Goal: Task Accomplishment & Management: Use online tool/utility

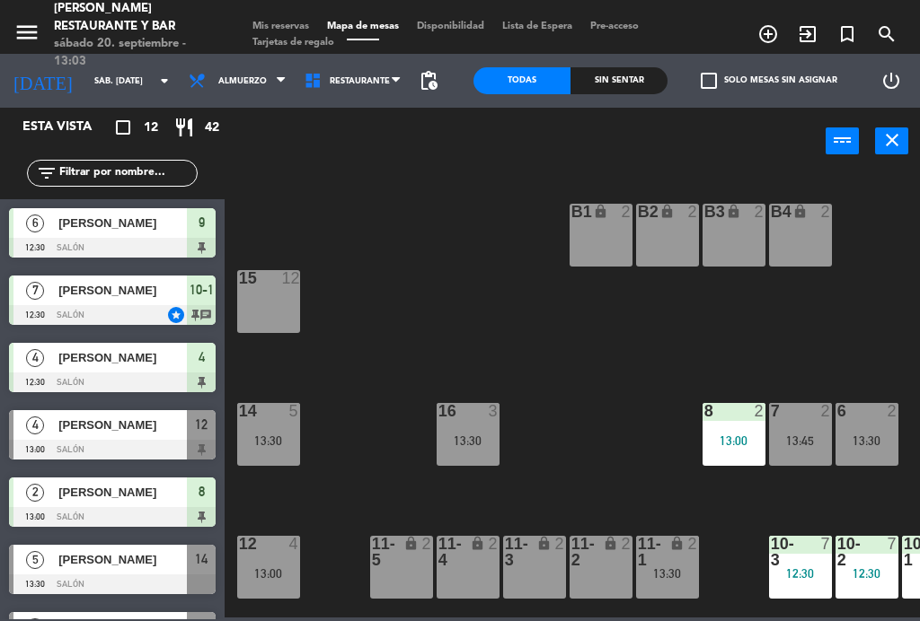
click at [800, 243] on div "B4 lock 2" at bounding box center [800, 235] width 63 height 63
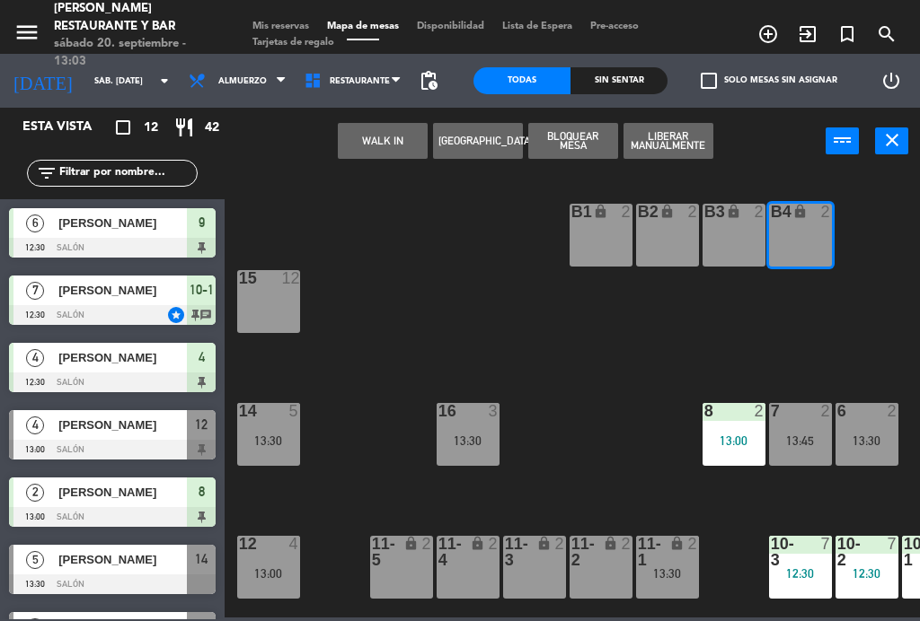
click at [359, 134] on button "WALK IN" at bounding box center [383, 141] width 90 height 36
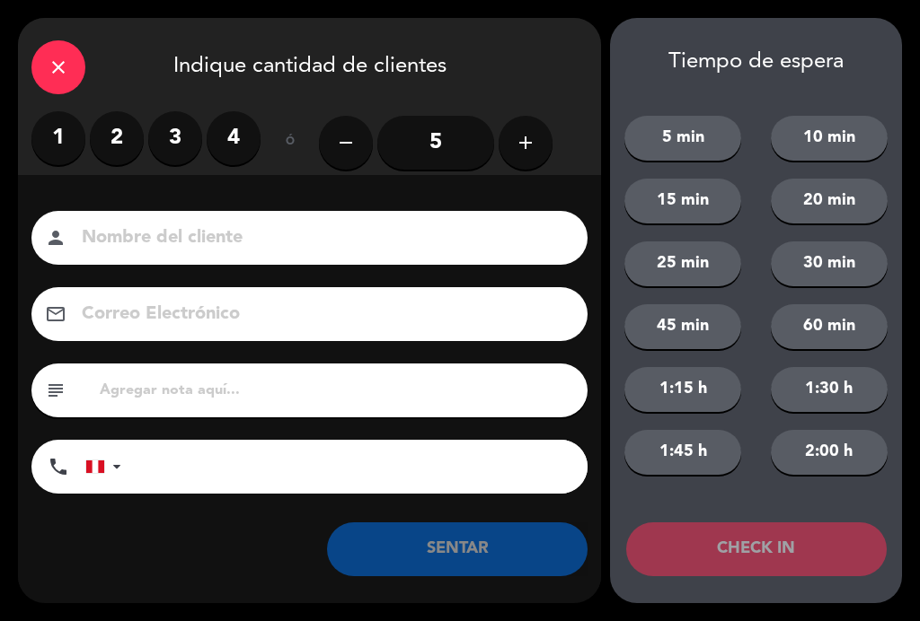
click at [61, 121] on label "1" at bounding box center [58, 138] width 54 height 54
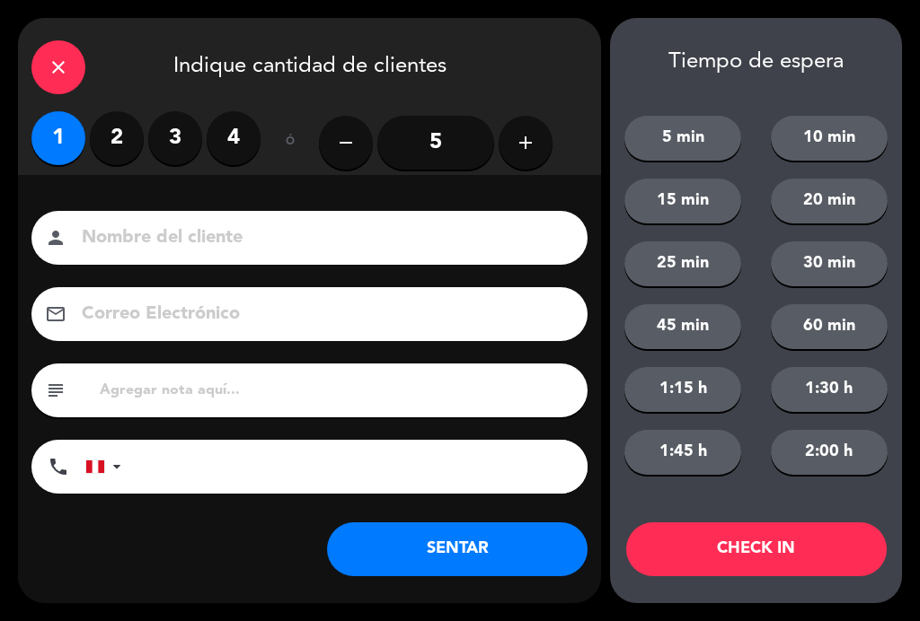
click at [173, 233] on input at bounding box center [322, 238] width 484 height 31
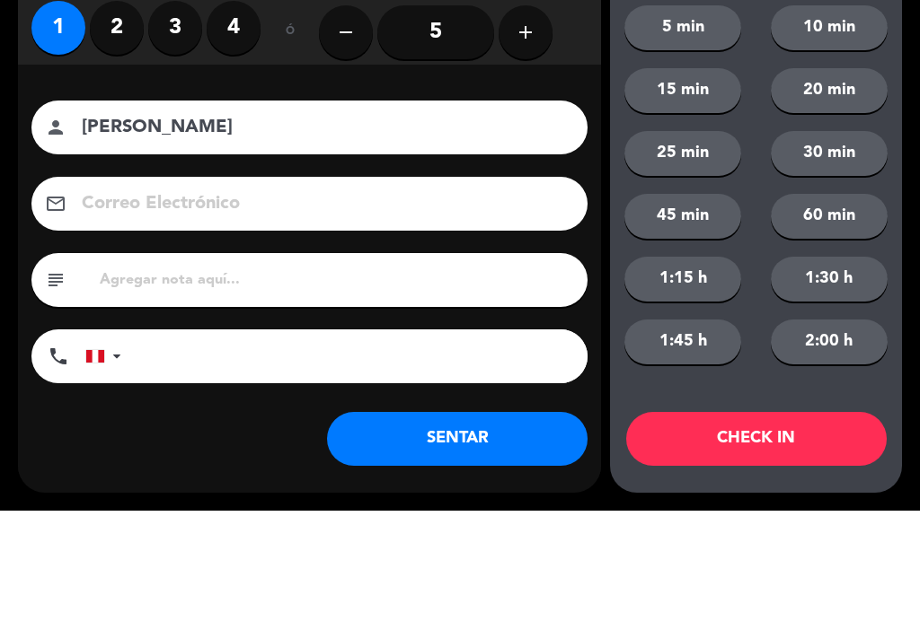
type input "[PERSON_NAME]"
click at [28, 211] on div "Nombre del cliente person [PERSON_NAME] Correo Electrónico email subject phone …" at bounding box center [309, 355] width 583 height 288
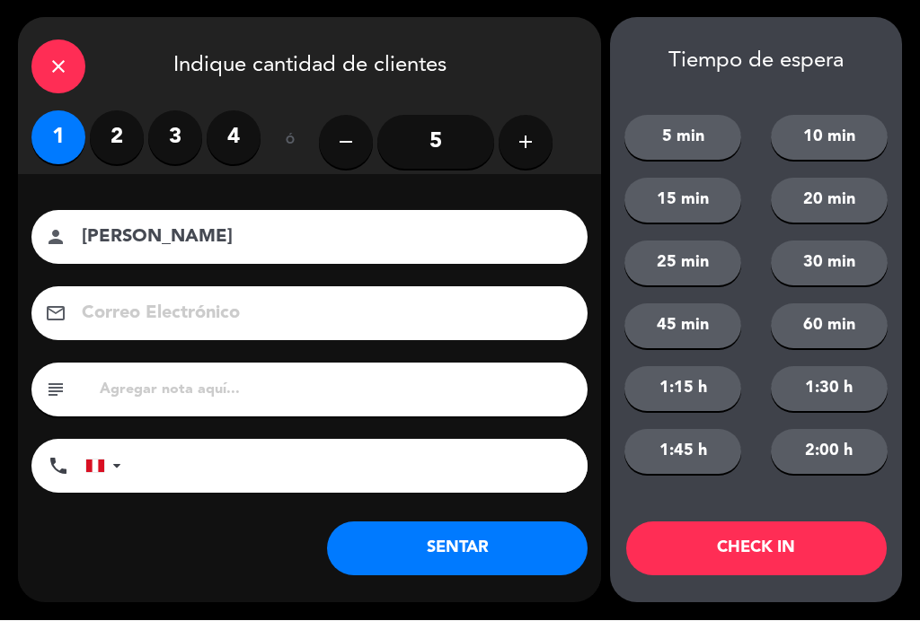
click at [474, 558] on button "SENTAR" at bounding box center [457, 550] width 260 height 54
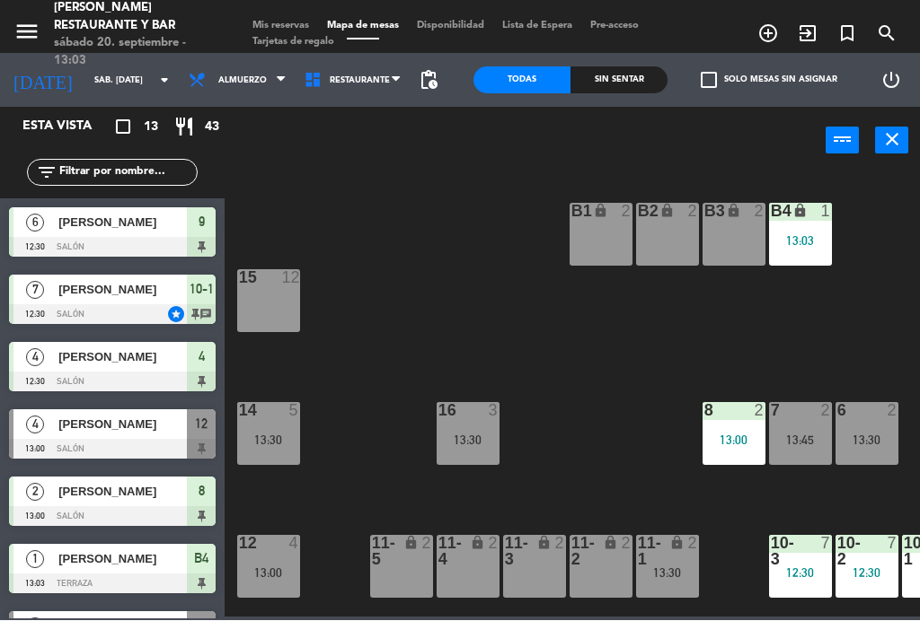
click at [405, 558] on div "lock" at bounding box center [401, 552] width 30 height 32
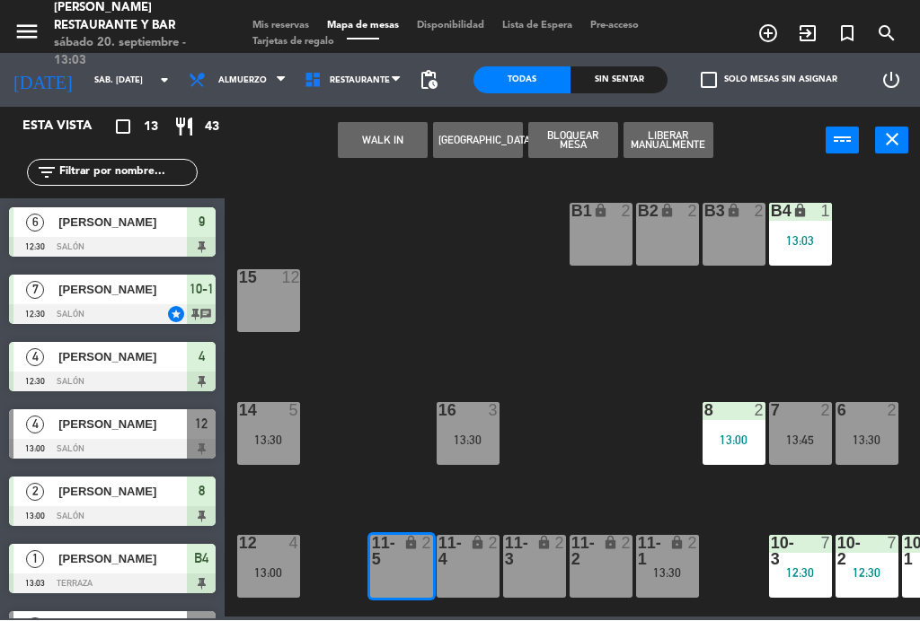
click at [821, 242] on div "13:03" at bounding box center [800, 241] width 63 height 13
click at [818, 230] on div "B4 lock 1 13:03" at bounding box center [800, 235] width 63 height 63
click at [811, 235] on div "13:03" at bounding box center [800, 241] width 63 height 13
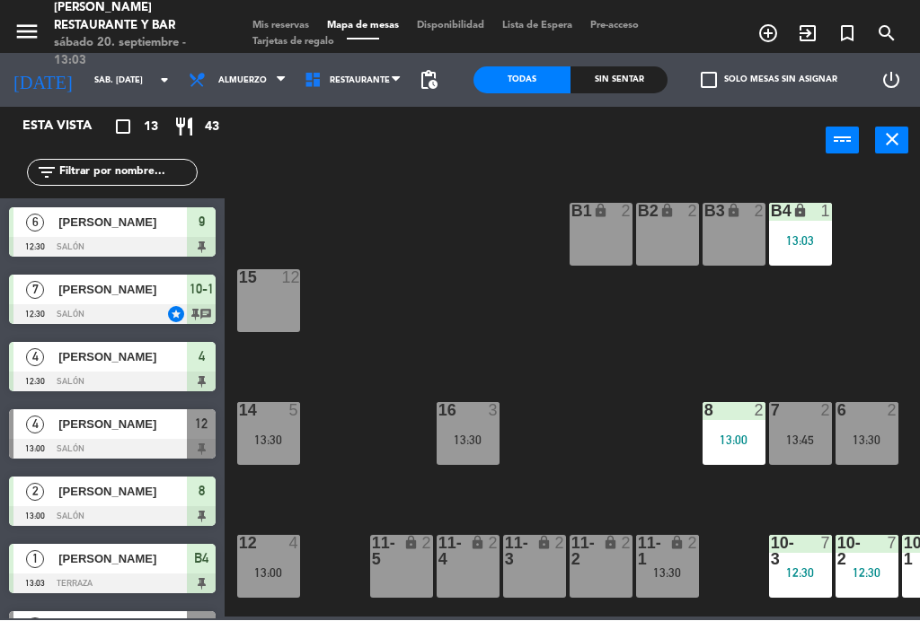
click at [722, 330] on div "B1 lock 2 B2 lock 2 B3 lock 2 B4 lock 1 13:03 15 12 14 5 13:30 8 2 13:00 7 2 13…" at bounding box center [576, 395] width 686 height 446
click at [734, 329] on div "B1 lock 2 B2 lock 2 B3 lock 2 B4 lock 1 13:03 15 12 14 5 13:30 8 2 13:00 7 2 13…" at bounding box center [576, 395] width 686 height 446
click at [691, 332] on div "B1 lock 2 B2 lock 2 B3 lock 2 B4 lock 1 13:03 15 12 14 5 13:30 8 2 13:00 7 2 13…" at bounding box center [576, 395] width 686 height 446
click at [673, 340] on div "B1 lock 2 B2 lock 2 B3 lock 2 B4 lock 1 13:03 15 12 14 5 13:30 8 2 13:00 7 2 13…" at bounding box center [576, 395] width 686 height 446
click at [656, 351] on div "B1 lock 2 B2 lock 2 B3 lock 2 B4 lock 1 13:03 15 12 14 5 13:30 8 2 13:00 7 2 13…" at bounding box center [576, 395] width 686 height 446
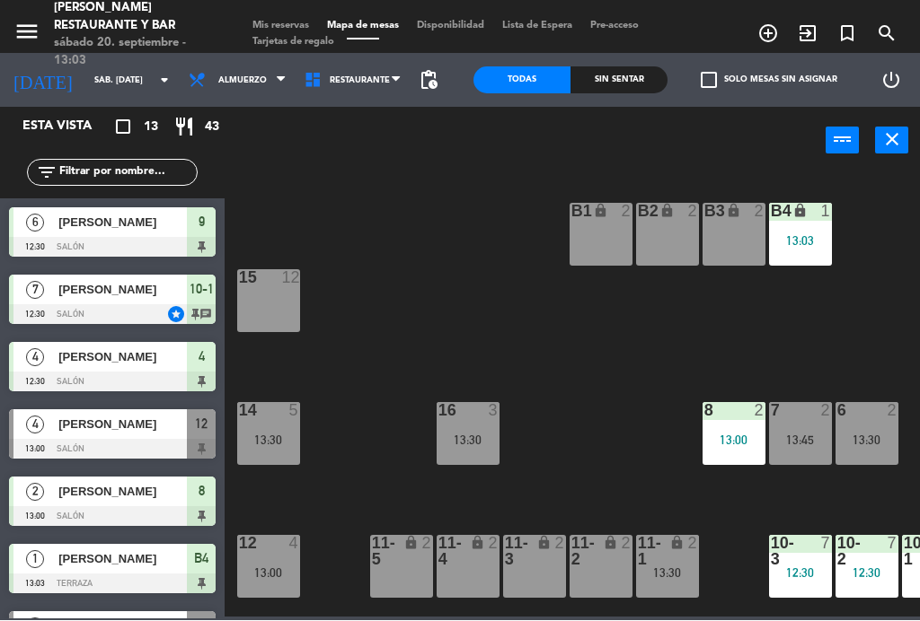
click at [771, 240] on div "13:03" at bounding box center [800, 241] width 63 height 13
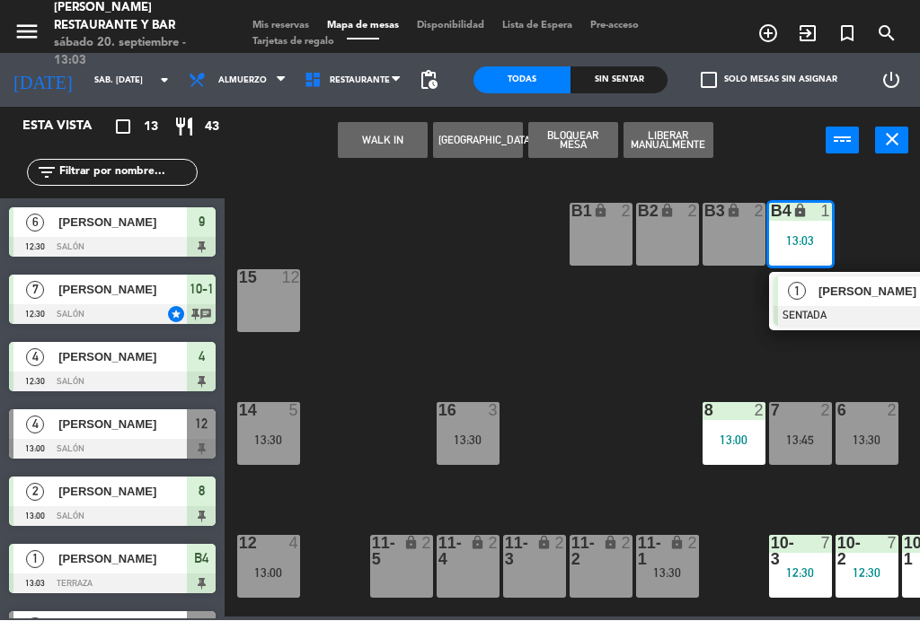
click at [385, 571] on div "11-5 lock 2" at bounding box center [401, 567] width 63 height 63
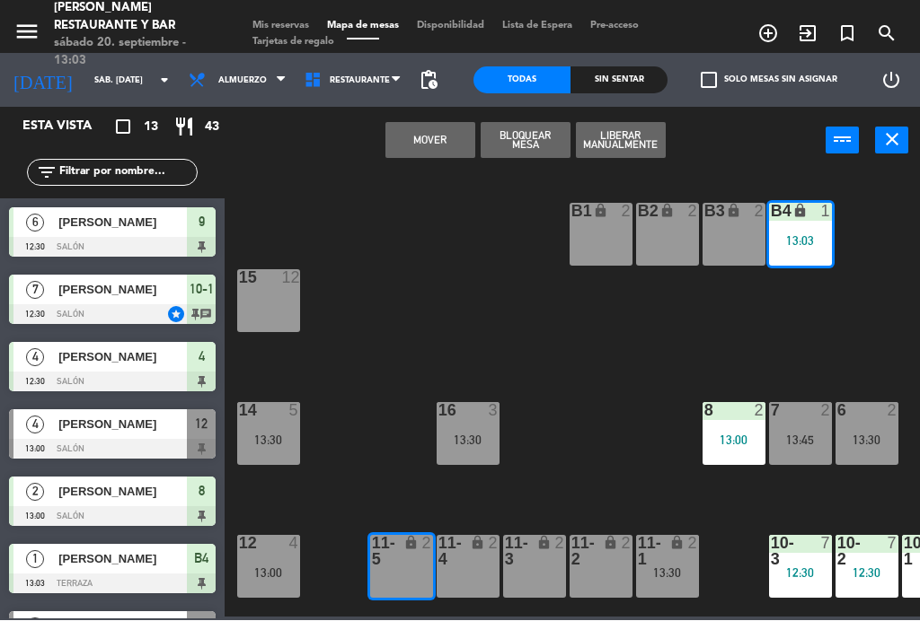
click at [542, 568] on div "11-3 lock 2" at bounding box center [534, 567] width 63 height 63
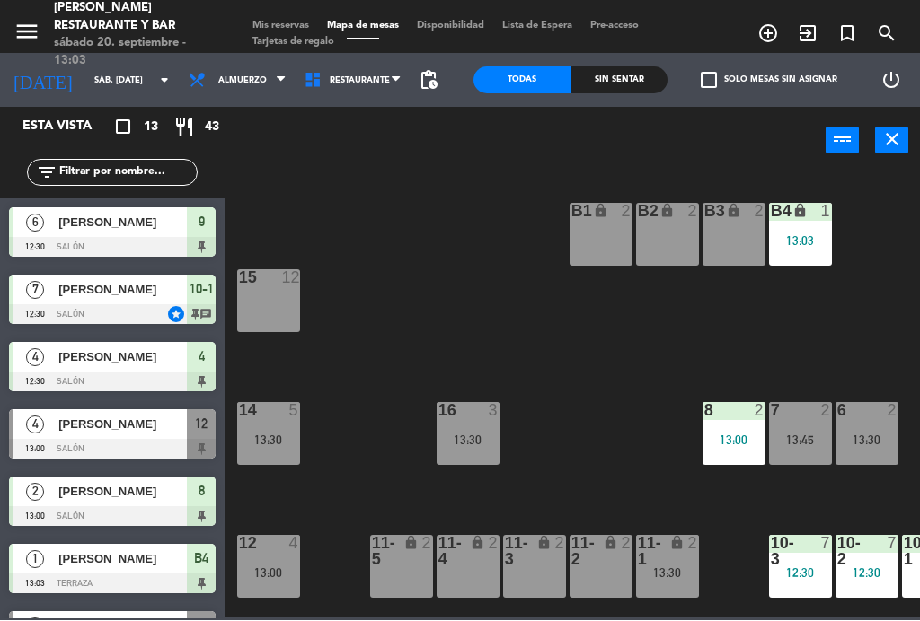
click at [542, 475] on div "B1 lock 2 B2 lock 2 B3 lock 2 B4 lock 1 13:03 15 12 14 5 13:30 8 2 13:00 7 2 13…" at bounding box center [576, 395] width 686 height 446
click at [805, 226] on div "B4 lock 1 13:03" at bounding box center [800, 235] width 63 height 63
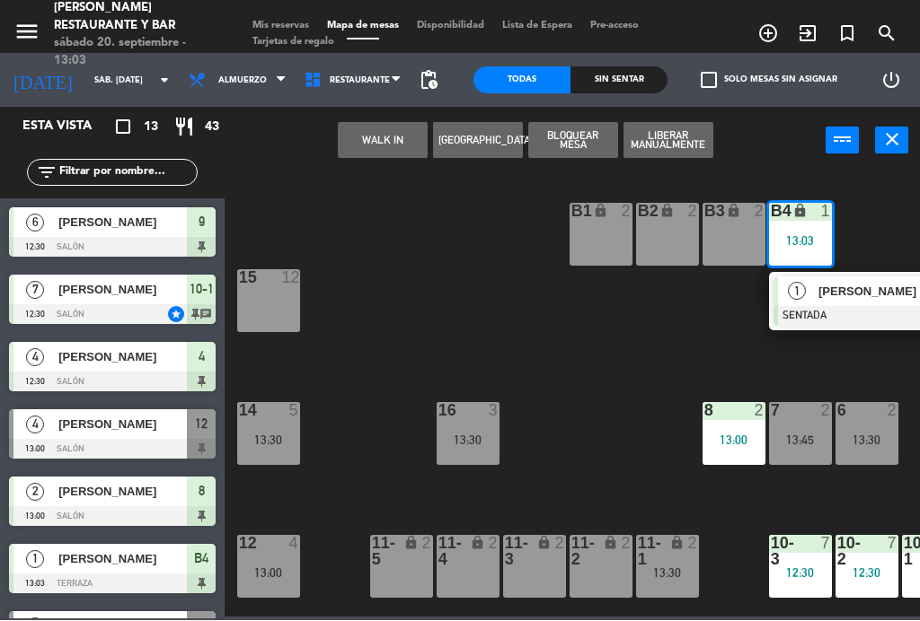
click at [533, 570] on div "11-3 lock 2" at bounding box center [534, 567] width 63 height 63
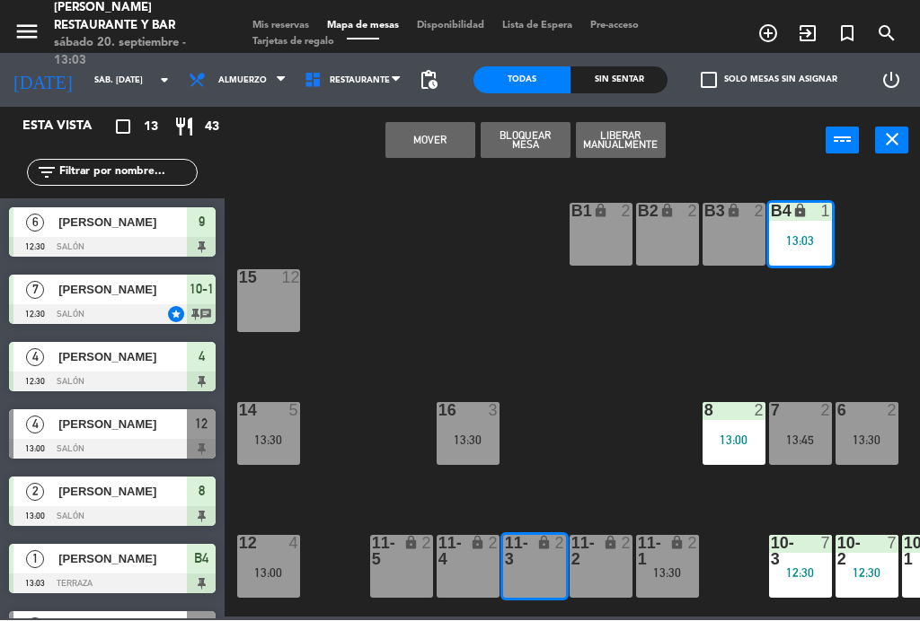
click at [434, 141] on button "Mover" at bounding box center [430, 141] width 90 height 36
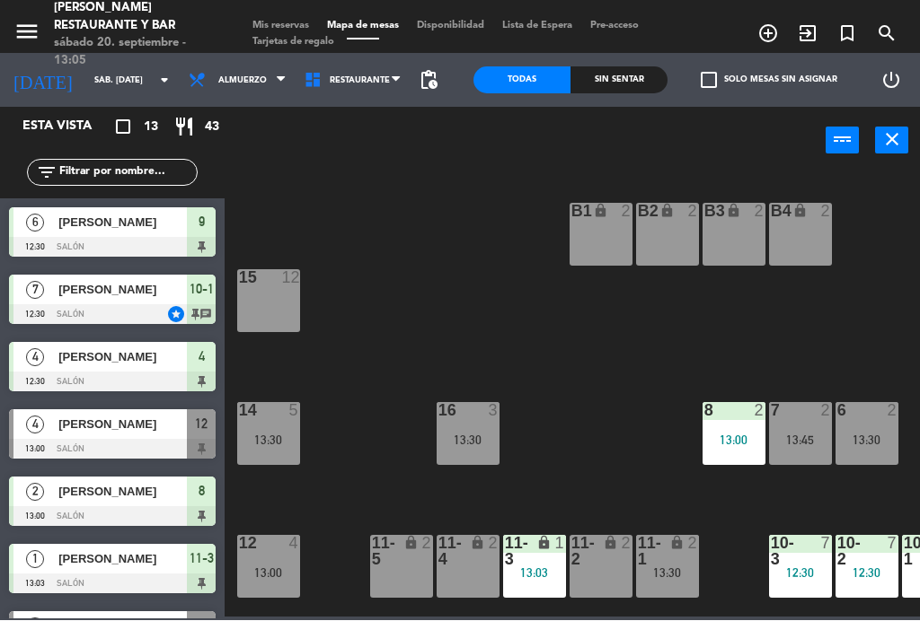
click at [708, 42] on div "add_circle_outline exit_to_app turned_in_not search" at bounding box center [805, 35] width 230 height 32
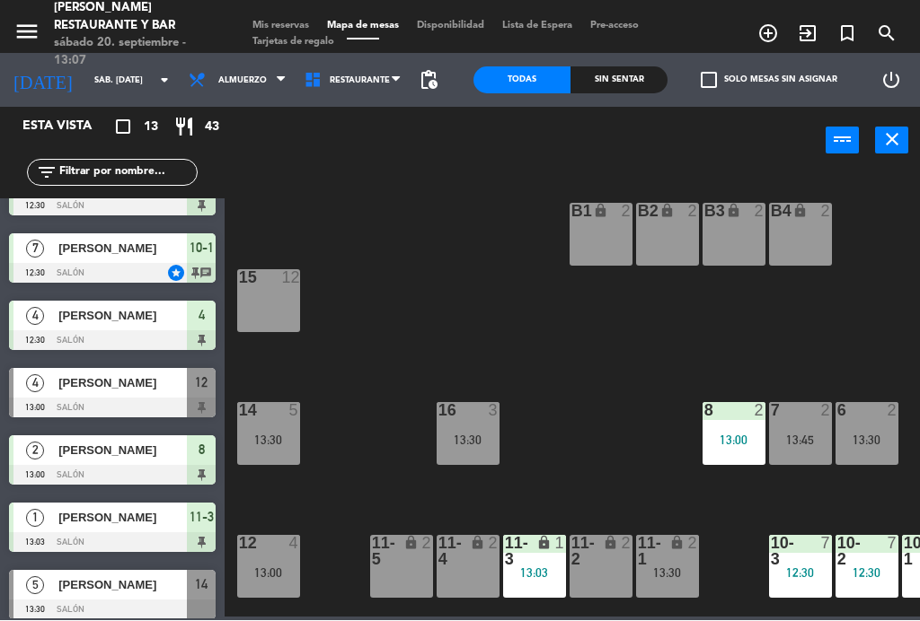
scroll to position [42, 0]
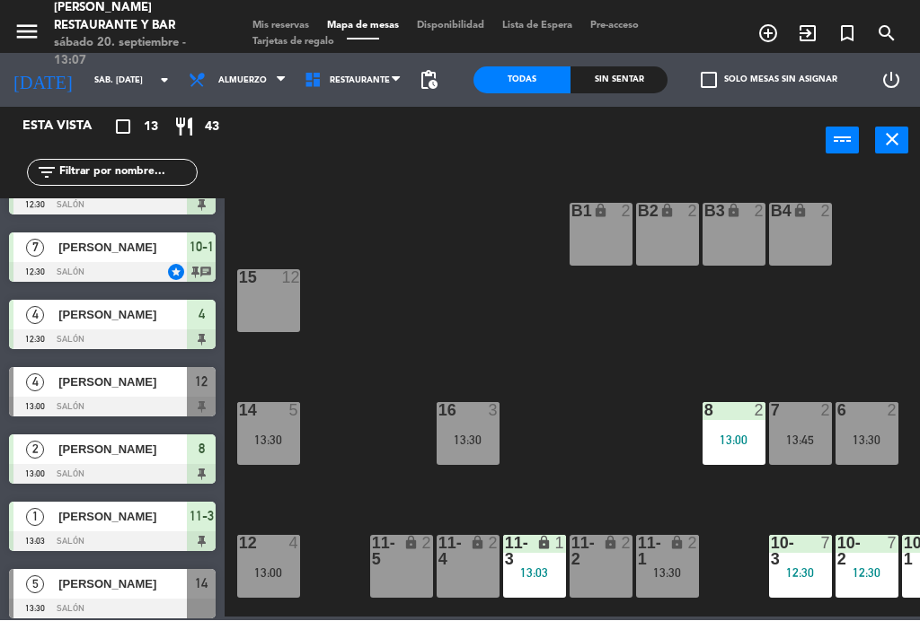
click at [157, 396] on div "[PERSON_NAME]" at bounding box center [122, 383] width 130 height 30
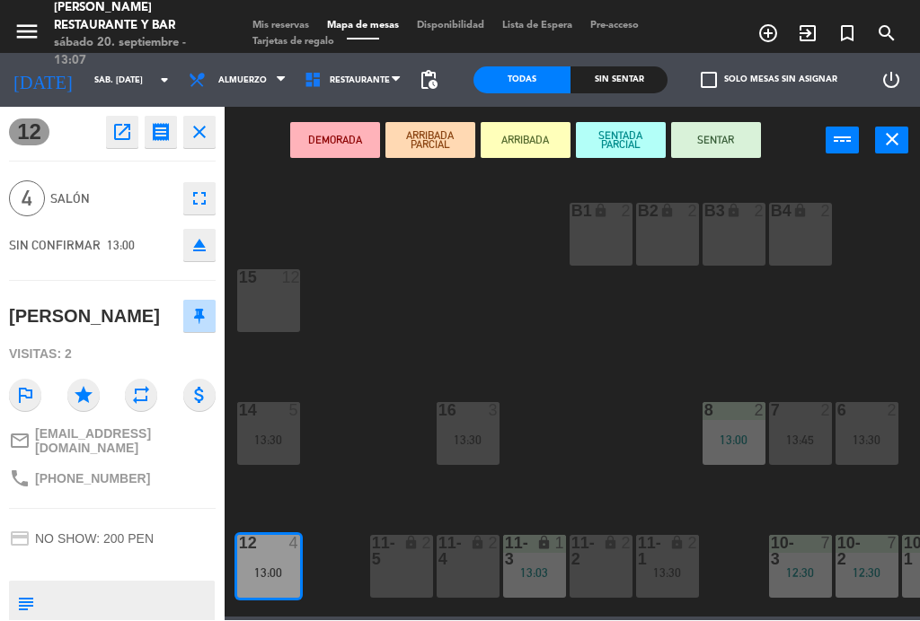
click at [738, 150] on button "SENTAR" at bounding box center [716, 141] width 90 height 36
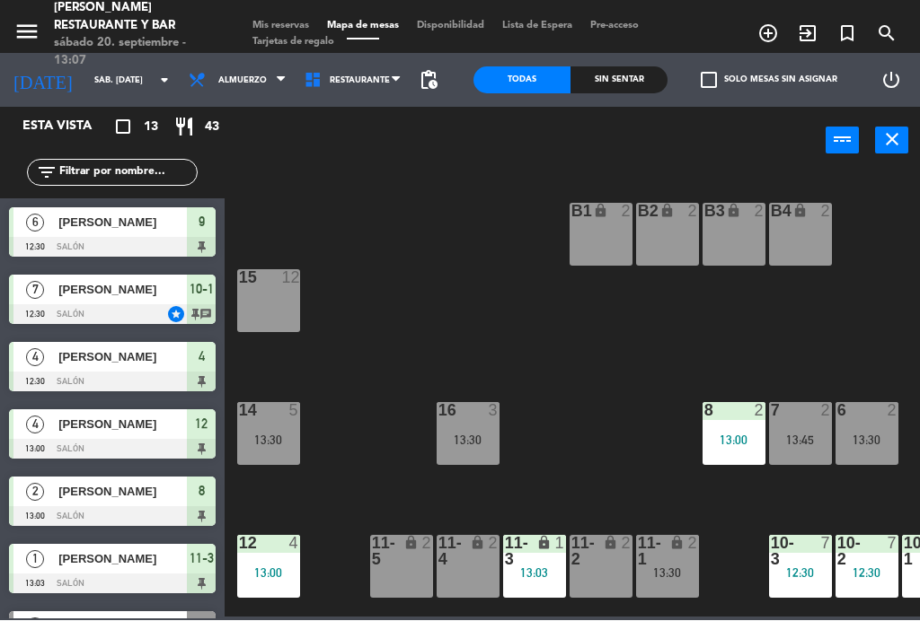
click at [662, 234] on div "B2 lock 2" at bounding box center [667, 235] width 63 height 63
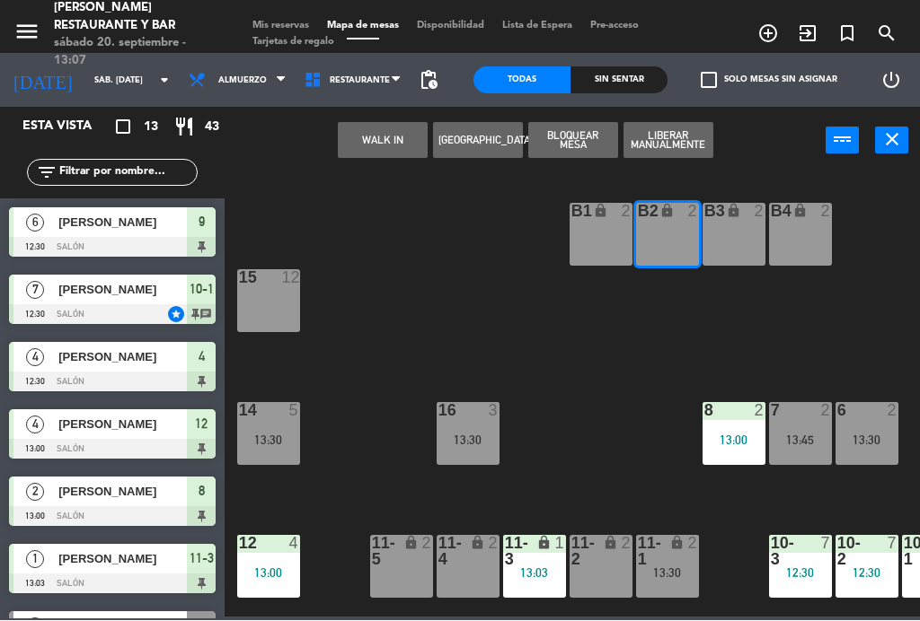
click at [597, 245] on div "B1 lock 2" at bounding box center [600, 235] width 63 height 63
click at [400, 146] on button "WALK IN" at bounding box center [383, 141] width 90 height 36
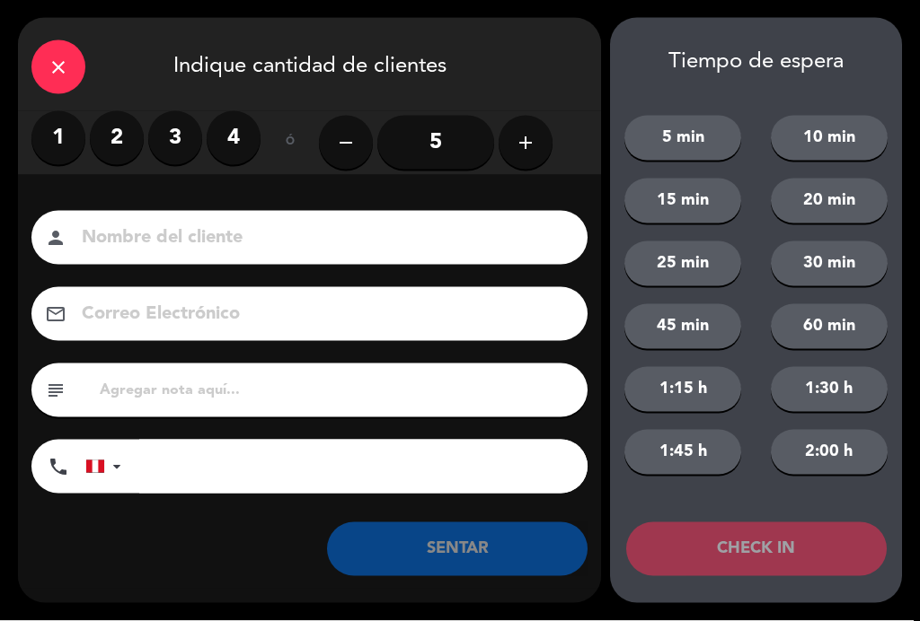
click at [167, 139] on label "3" at bounding box center [175, 138] width 54 height 54
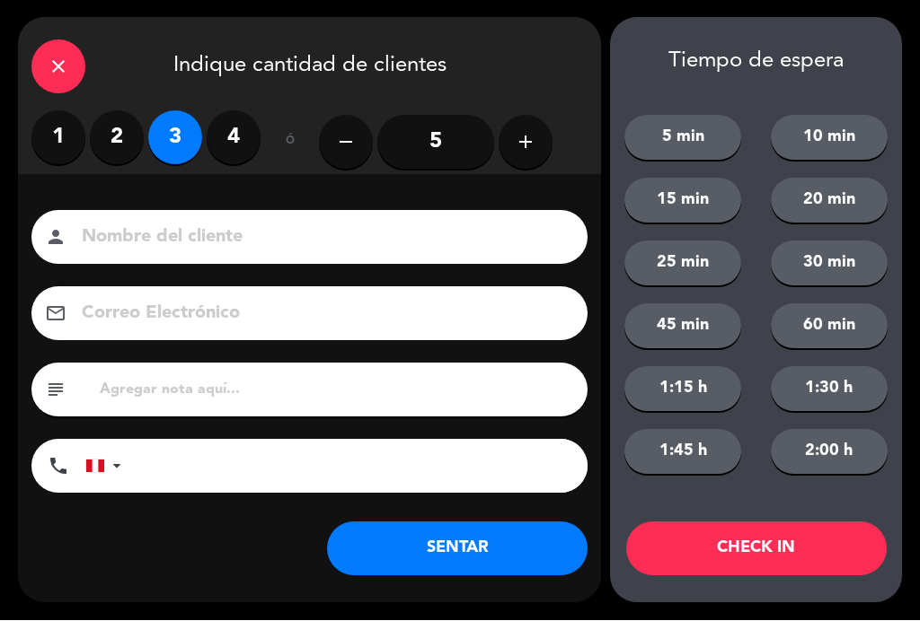
click at [183, 214] on div "person" at bounding box center [309, 238] width 556 height 54
click at [219, 233] on input at bounding box center [322, 238] width 484 height 31
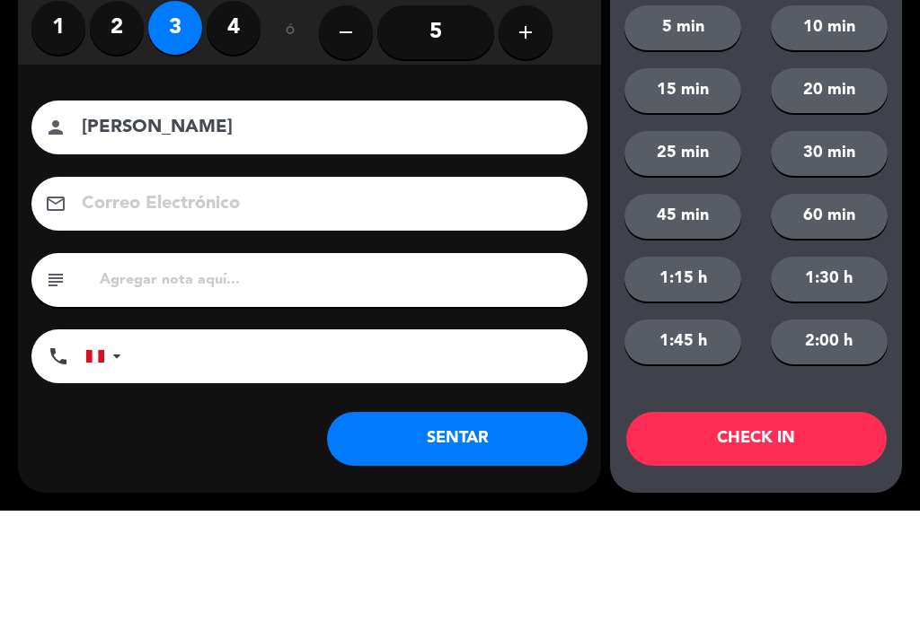
type input "[PERSON_NAME]"
click at [27, 287] on div "Correo Electrónico email" at bounding box center [309, 314] width 583 height 54
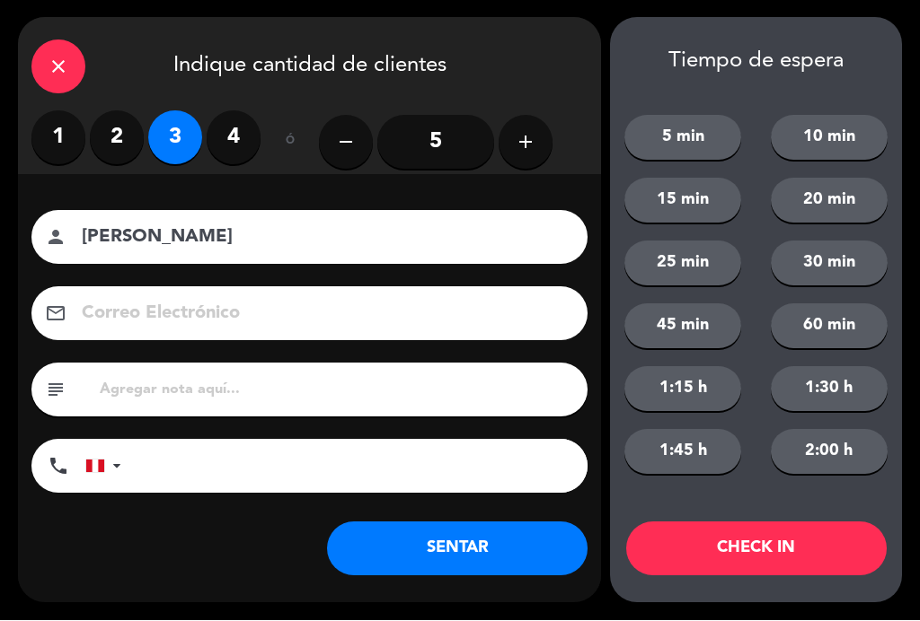
click at [474, 550] on button "SENTAR" at bounding box center [457, 550] width 260 height 54
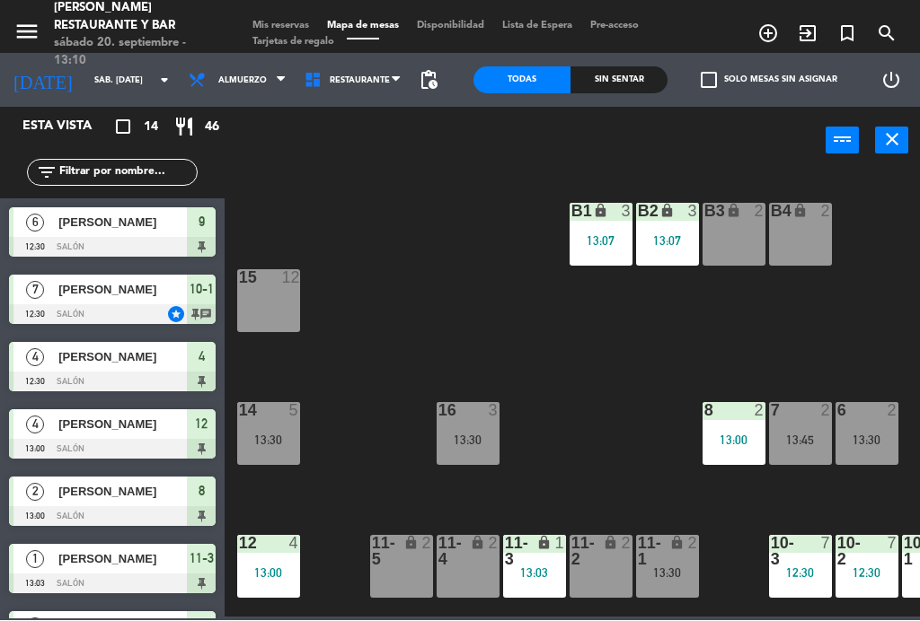
click at [676, 40] on div "Mis reservas Mapa de mesas Disponibilidad Lista de Espera Pre-acceso Tarjetas d…" at bounding box center [460, 35] width 460 height 32
click at [636, 427] on div "B1 lock 3 13:07 B2 lock 3 13:07 B3 lock 2 B4 lock 2 15 12 14 5 13:30 8 2 13:00 …" at bounding box center [576, 395] width 686 height 446
click at [398, 564] on div "lock" at bounding box center [401, 552] width 30 height 32
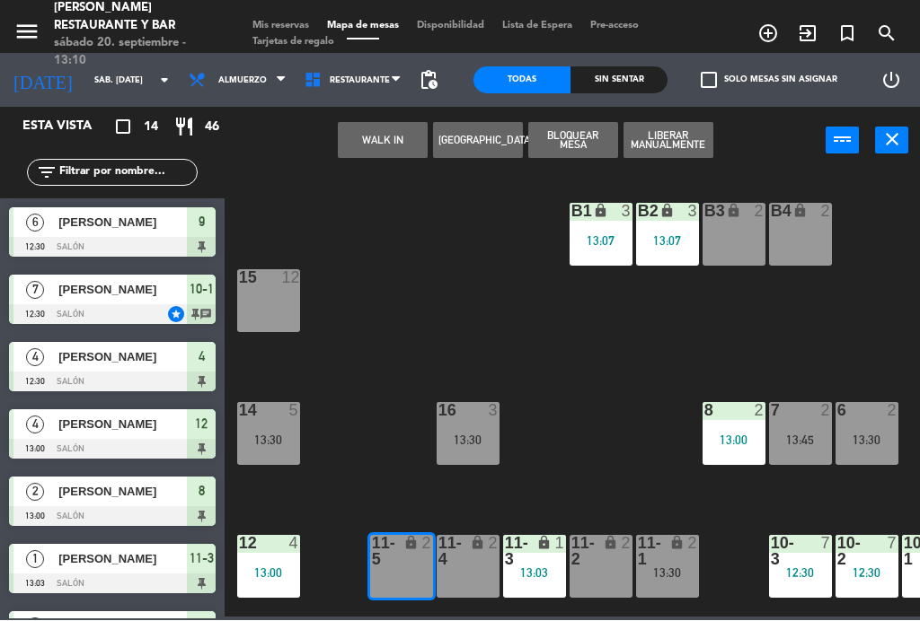
click at [482, 564] on div "2" at bounding box center [497, 552] width 30 height 32
click at [394, 143] on button "WALK IN" at bounding box center [383, 141] width 90 height 36
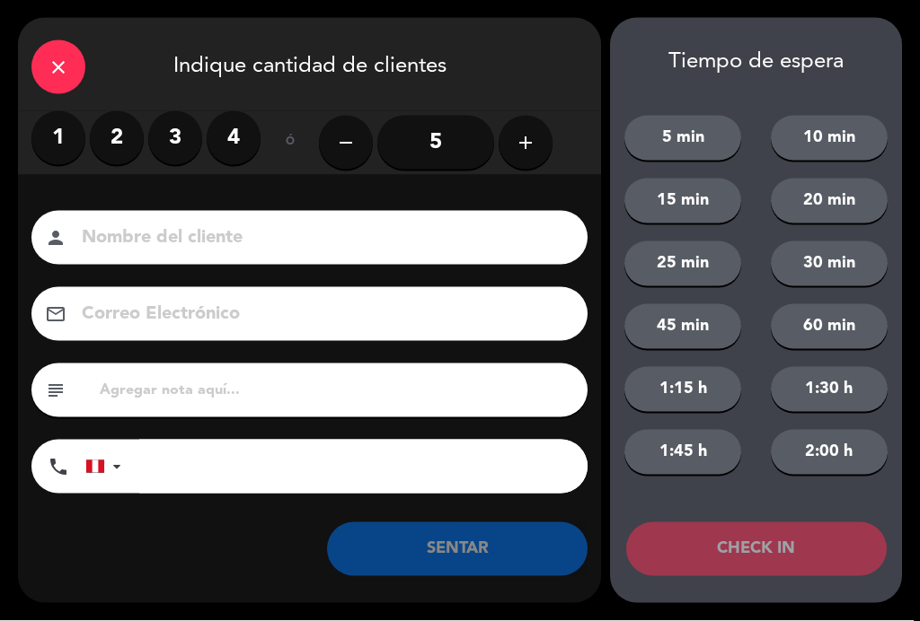
click at [120, 133] on label "2" at bounding box center [117, 138] width 54 height 54
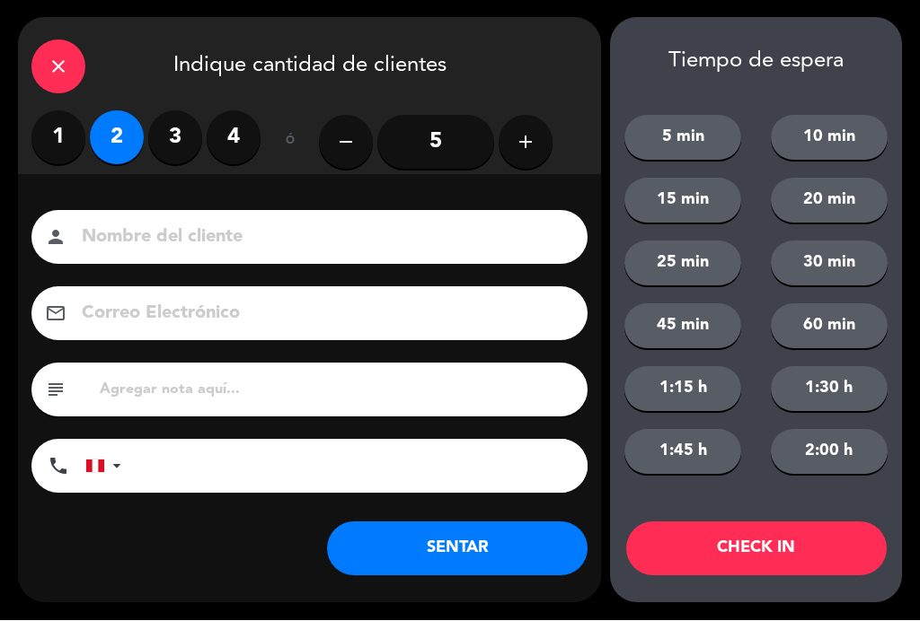
click at [185, 130] on label "3" at bounding box center [175, 138] width 54 height 54
click at [220, 236] on input at bounding box center [322, 238] width 484 height 31
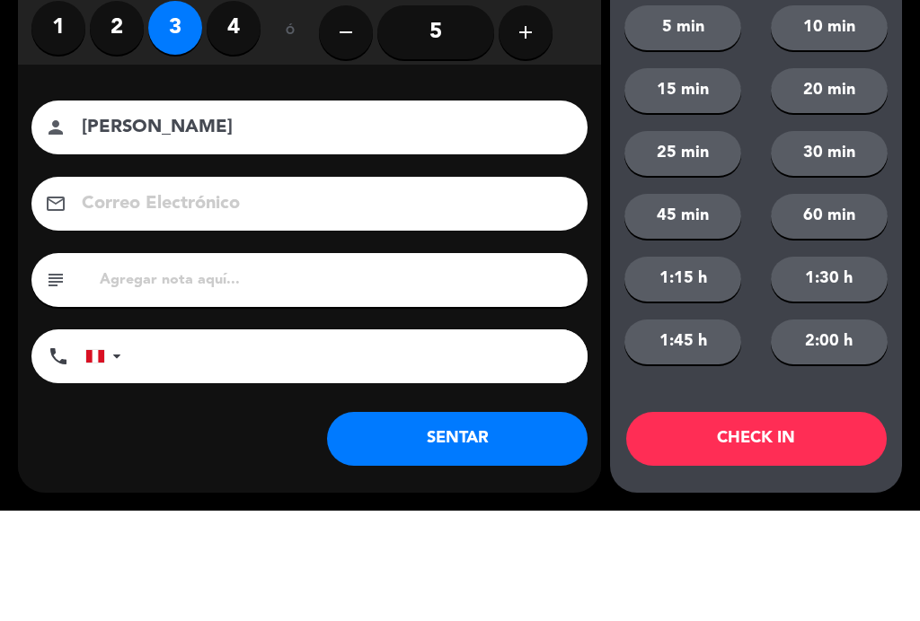
type input "[PERSON_NAME]"
click at [20, 287] on div "Correo Electrónico email" at bounding box center [309, 314] width 583 height 54
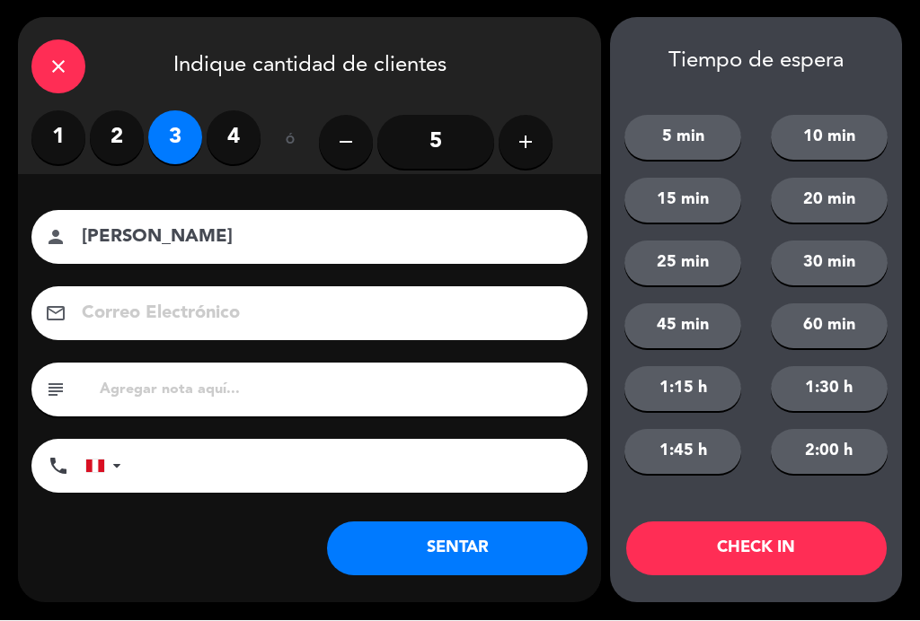
click at [460, 541] on button "SENTAR" at bounding box center [457, 550] width 260 height 54
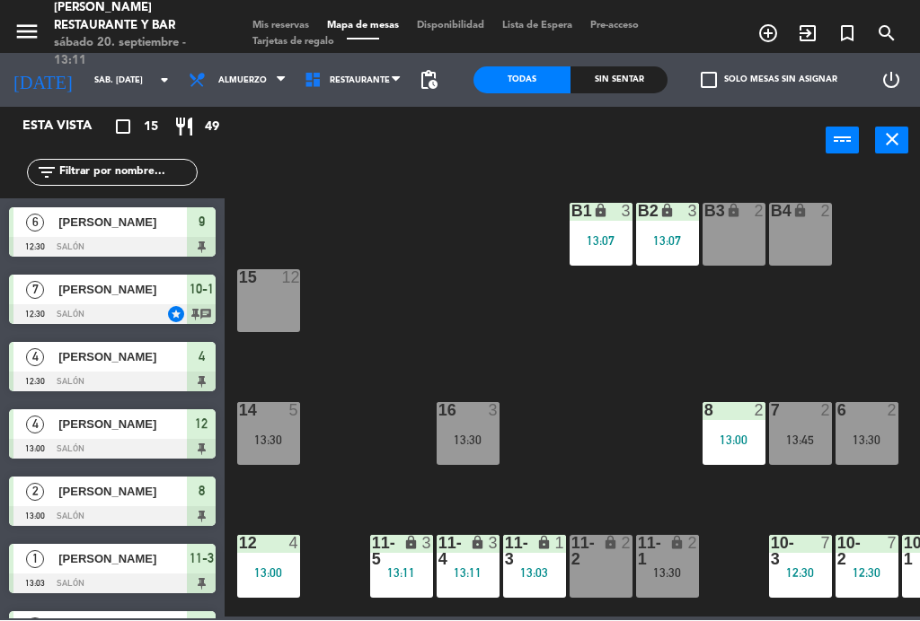
click at [603, 562] on div "lock" at bounding box center [601, 552] width 30 height 32
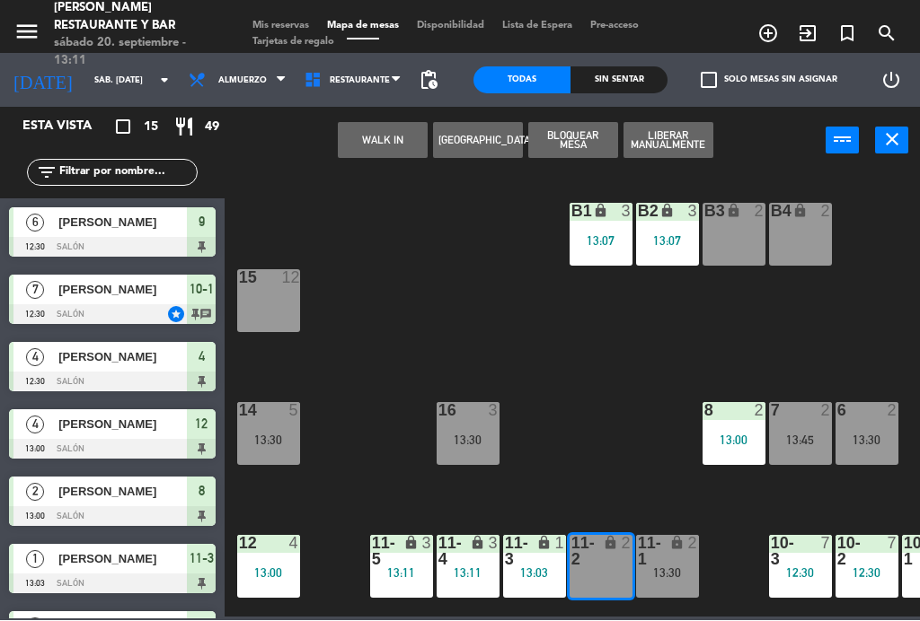
click at [594, 152] on button "Bloquear Mesa" at bounding box center [573, 141] width 90 height 36
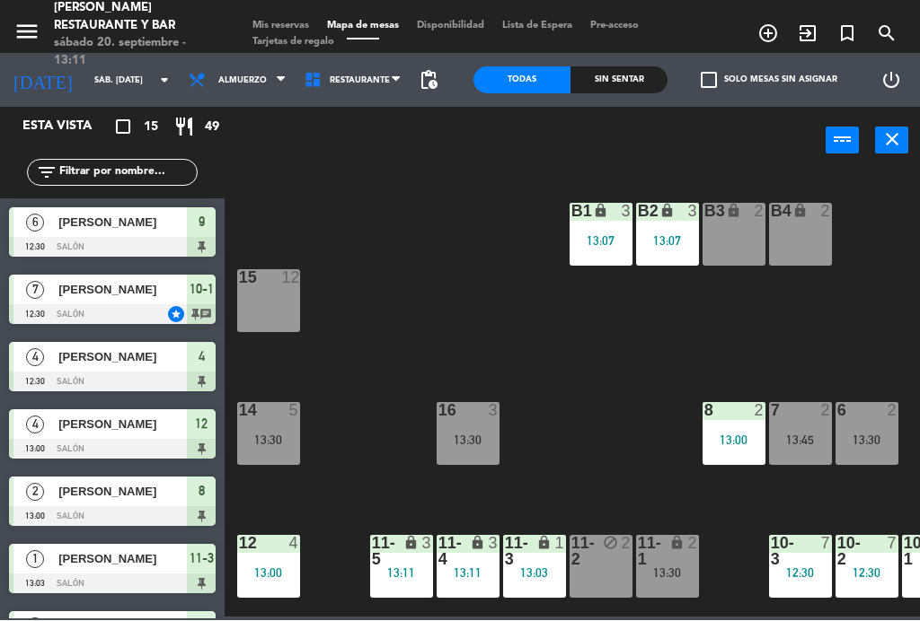
click at [680, 577] on div "13:30" at bounding box center [667, 574] width 63 height 13
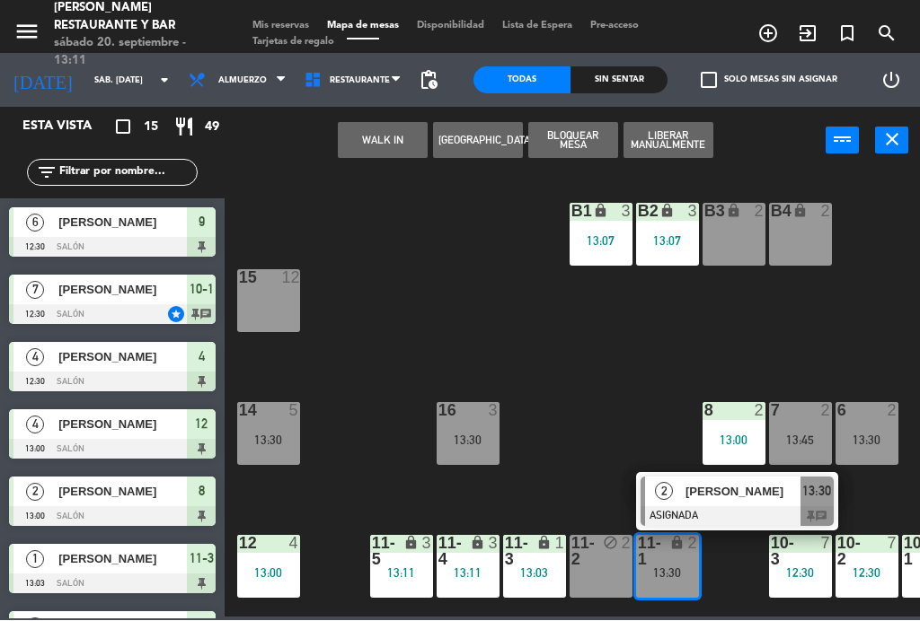
click at [736, 507] on div at bounding box center [736, 517] width 193 height 20
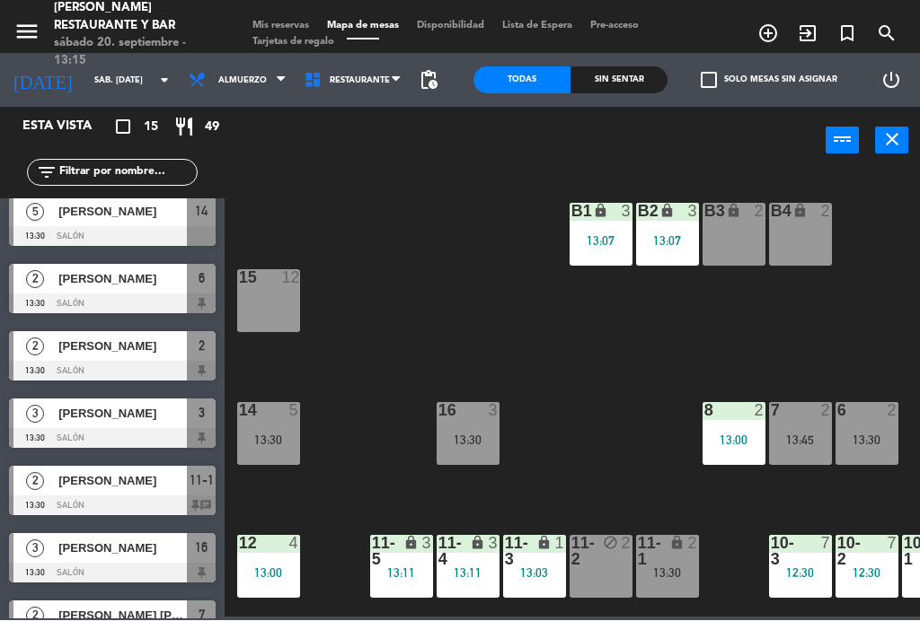
scroll to position [550, 0]
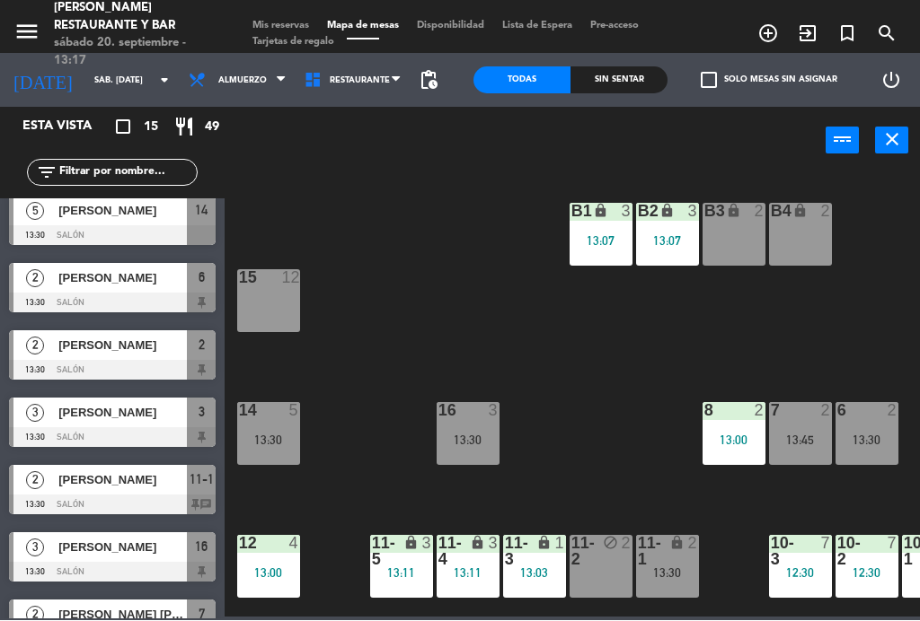
click at [119, 294] on div at bounding box center [112, 304] width 207 height 20
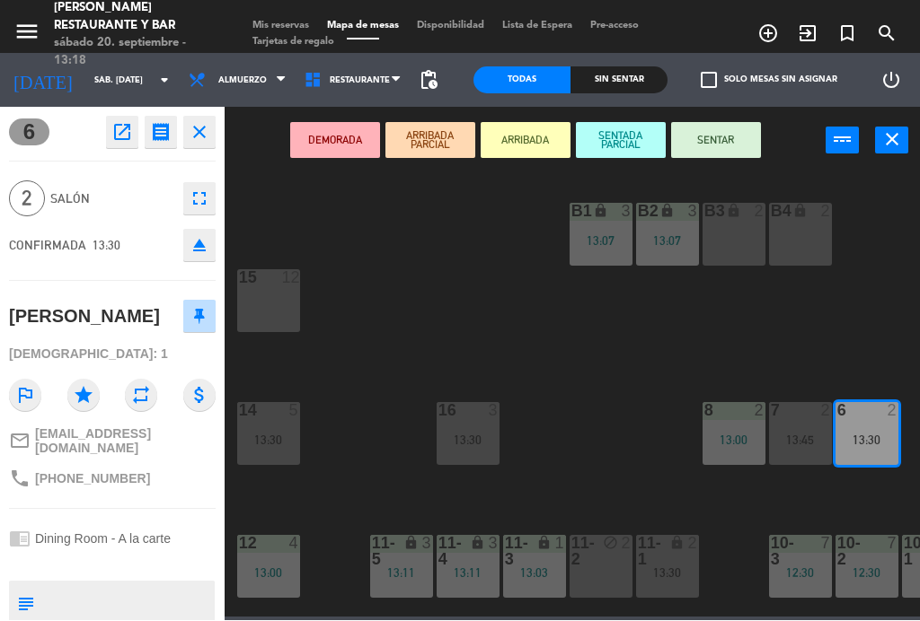
click at [722, 135] on button "SENTAR" at bounding box center [716, 141] width 90 height 36
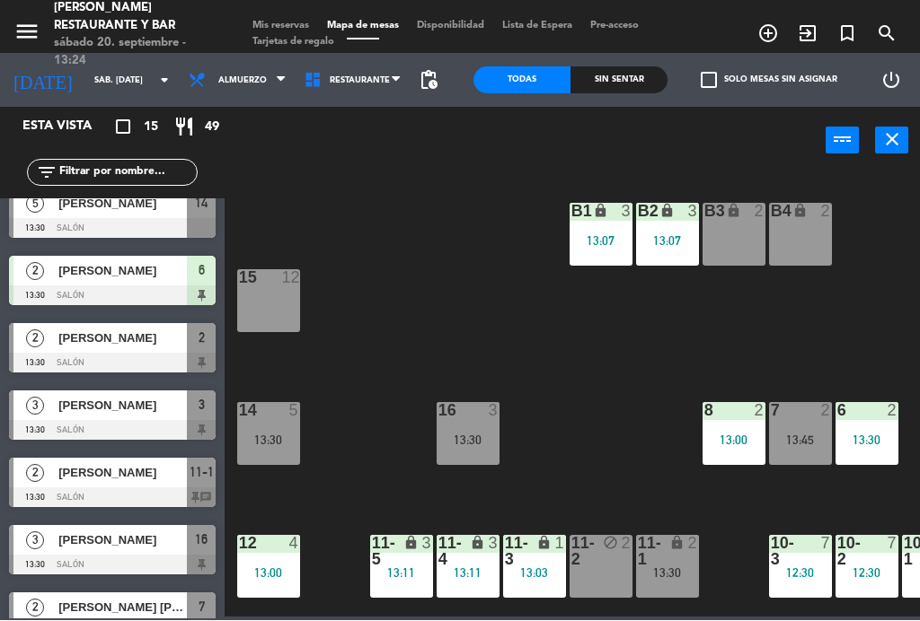
scroll to position [555, 0]
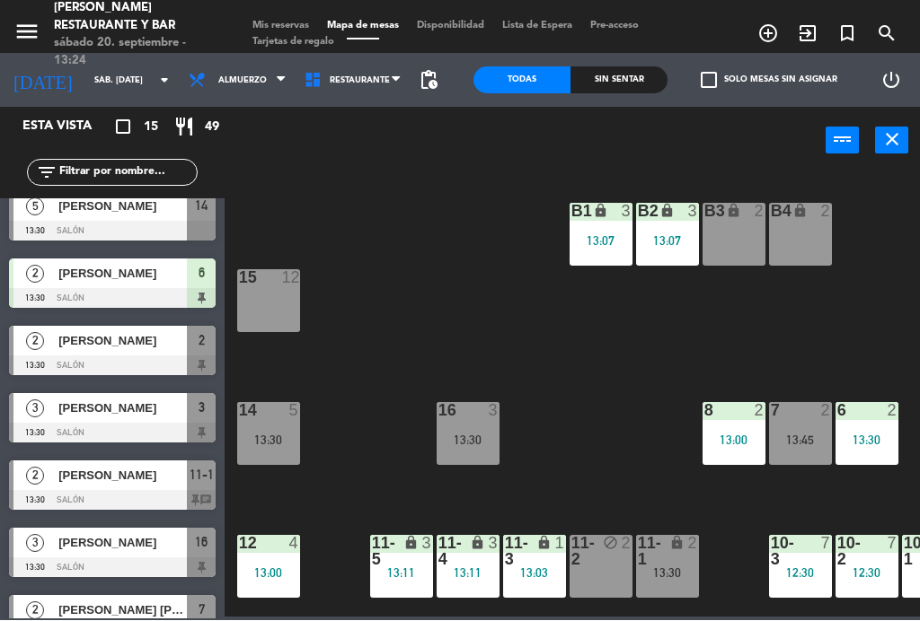
click at [136, 357] on div at bounding box center [112, 367] width 207 height 20
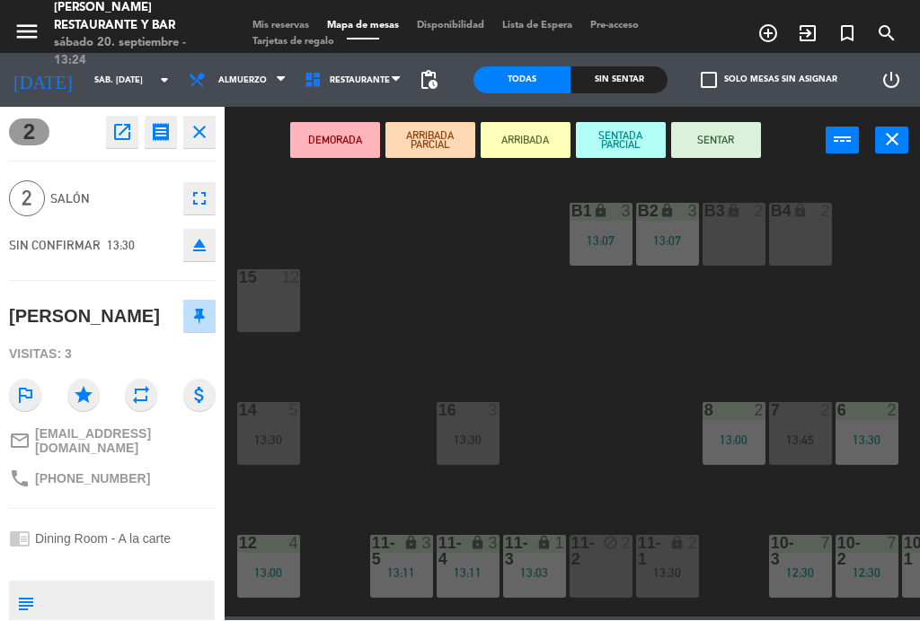
click at [735, 140] on button "SENTAR" at bounding box center [716, 141] width 90 height 36
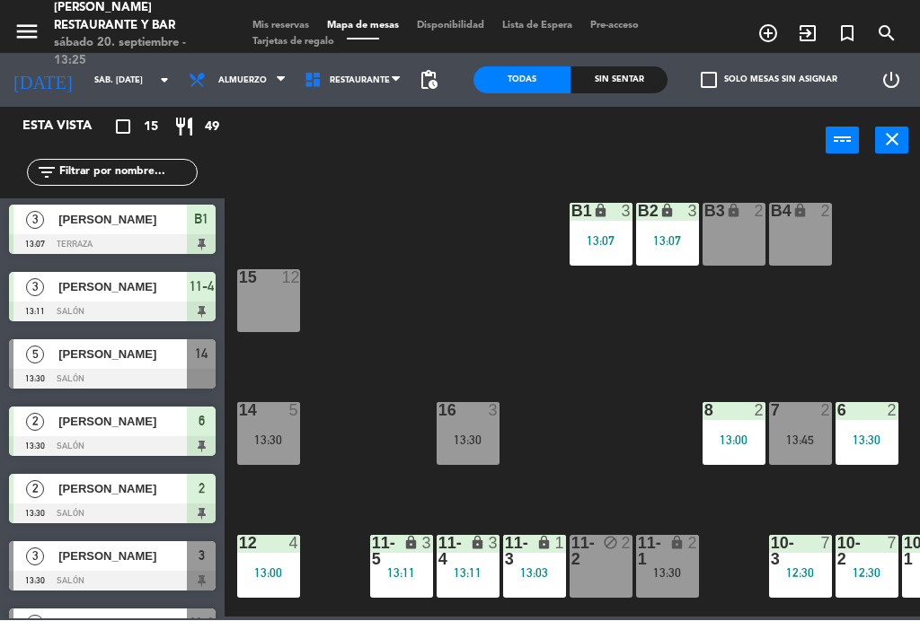
scroll to position [408, 0]
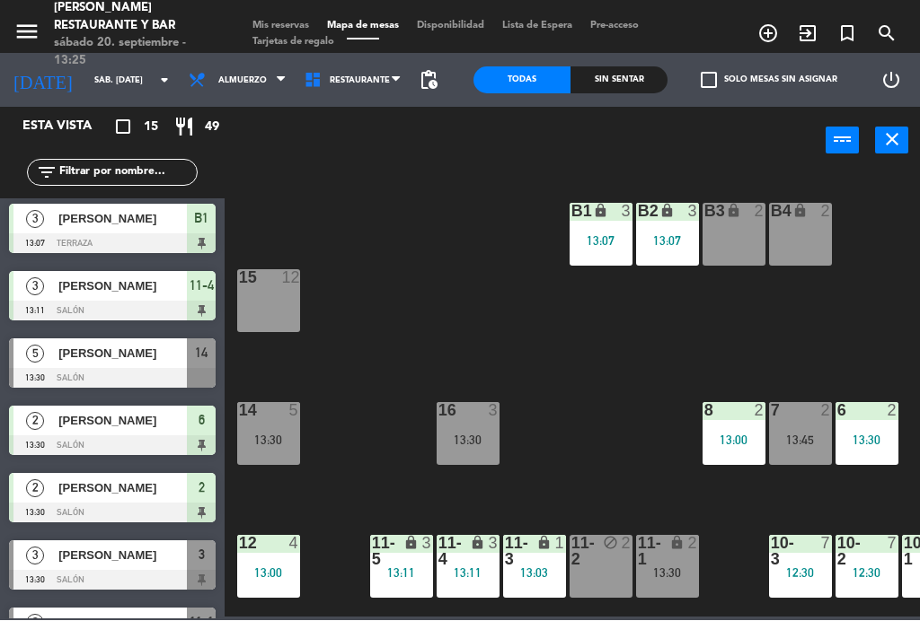
click at [133, 355] on span "[PERSON_NAME]" at bounding box center [122, 354] width 128 height 19
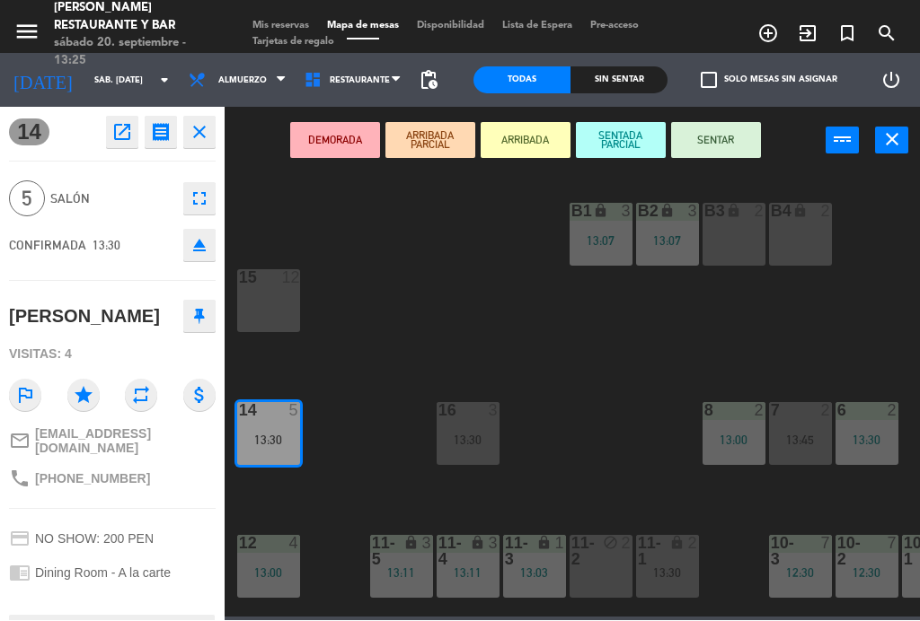
click at [727, 143] on button "SENTAR" at bounding box center [716, 141] width 90 height 36
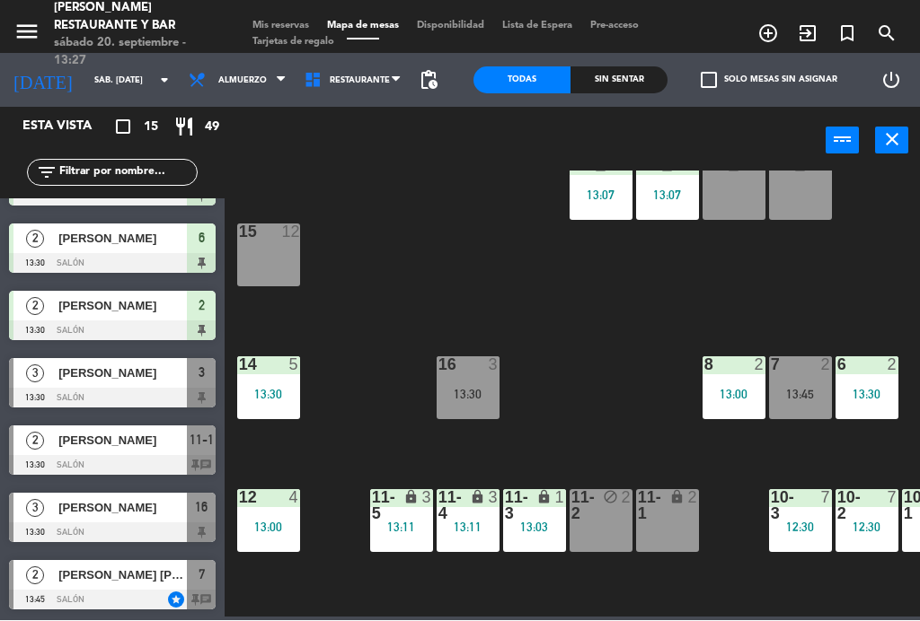
scroll to position [590, 0]
click at [129, 449] on span "[PERSON_NAME]" at bounding box center [122, 441] width 128 height 19
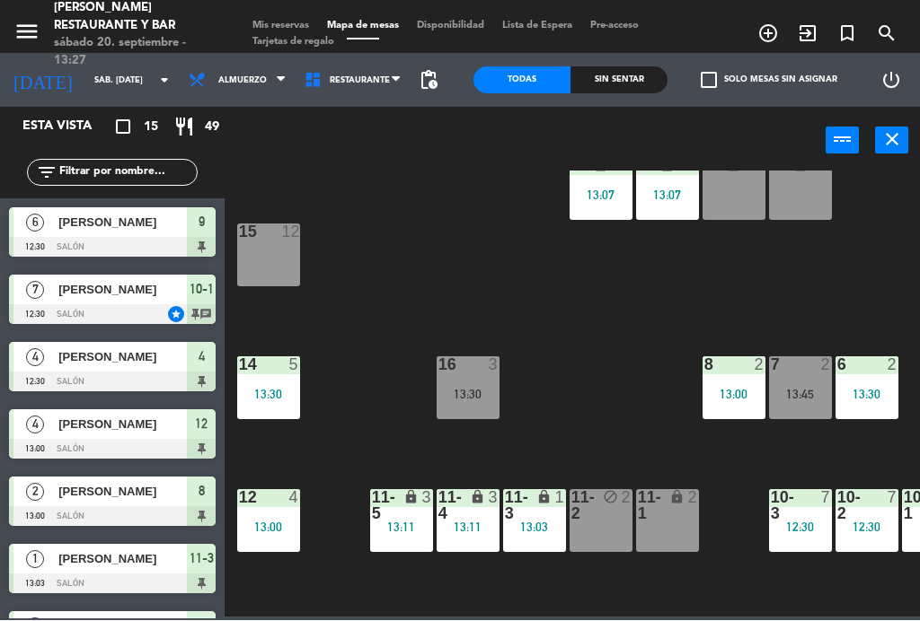
scroll to position [159, 0]
